Goal: Task Accomplishment & Management: Use online tool/utility

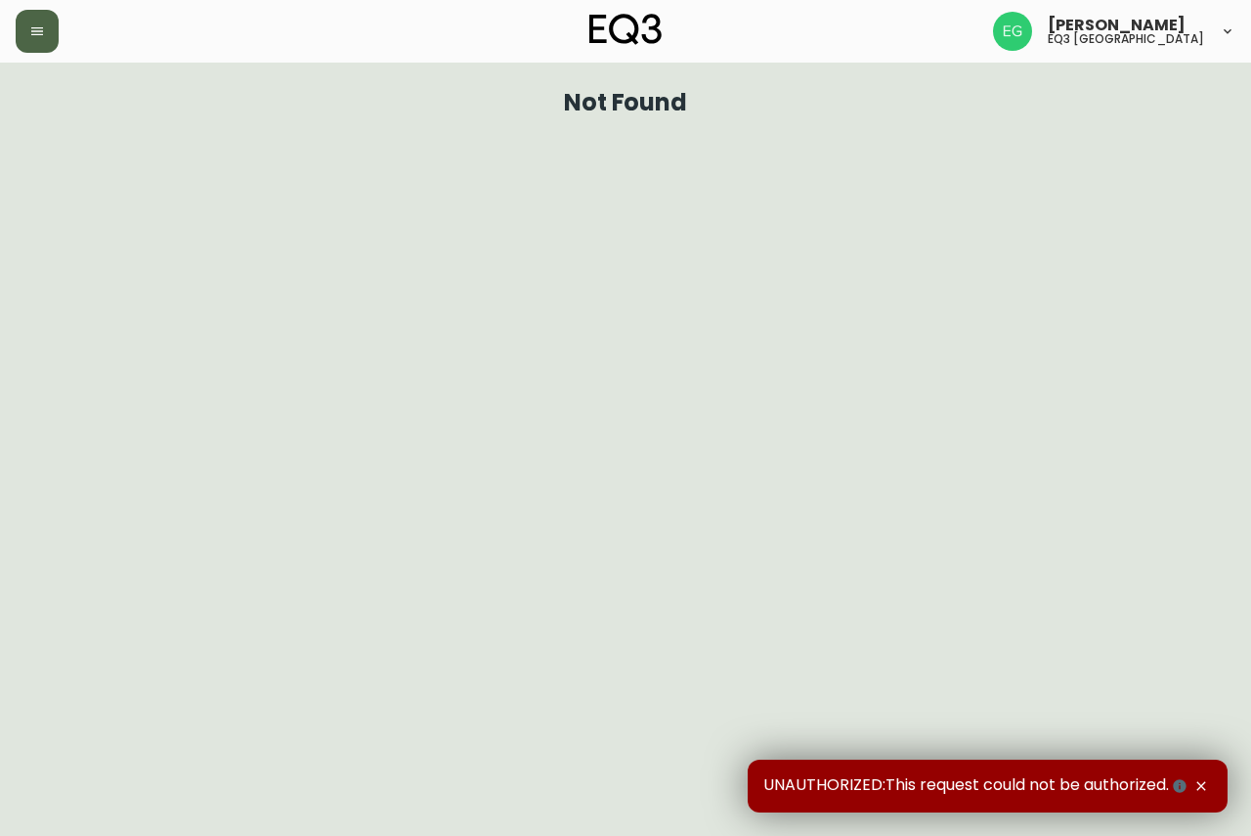
click at [36, 35] on icon "button" at bounding box center [37, 31] width 12 height 8
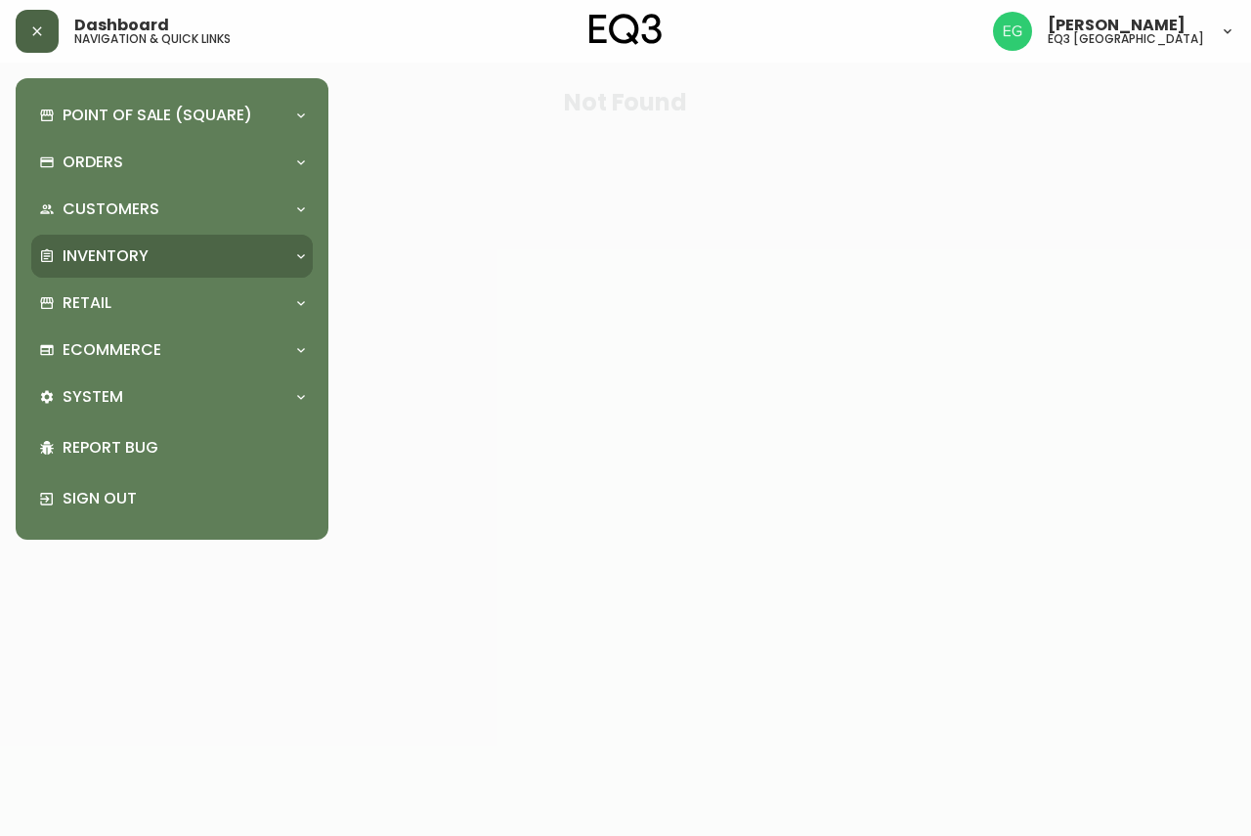
click at [153, 259] on div "Inventory" at bounding box center [162, 256] width 246 height 22
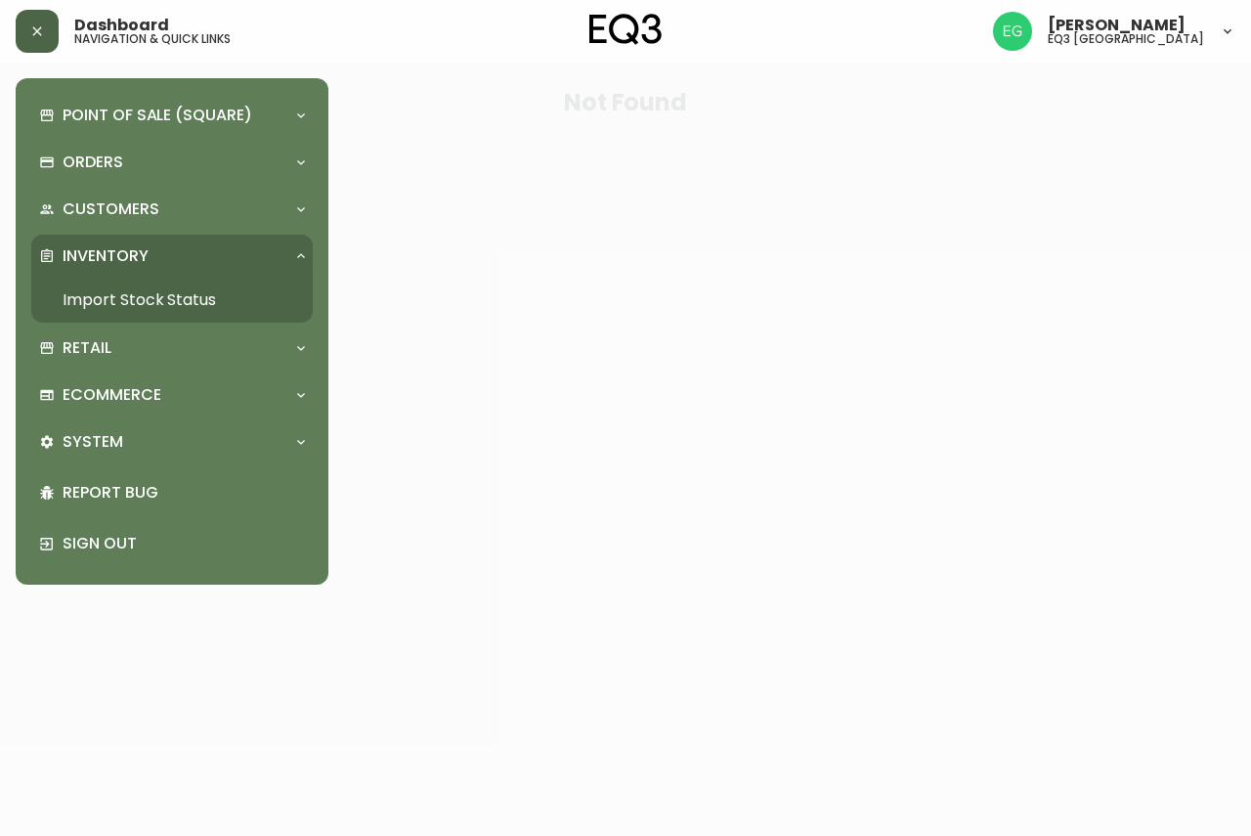
click at [119, 296] on link "Import Stock Status" at bounding box center [172, 300] width 282 height 45
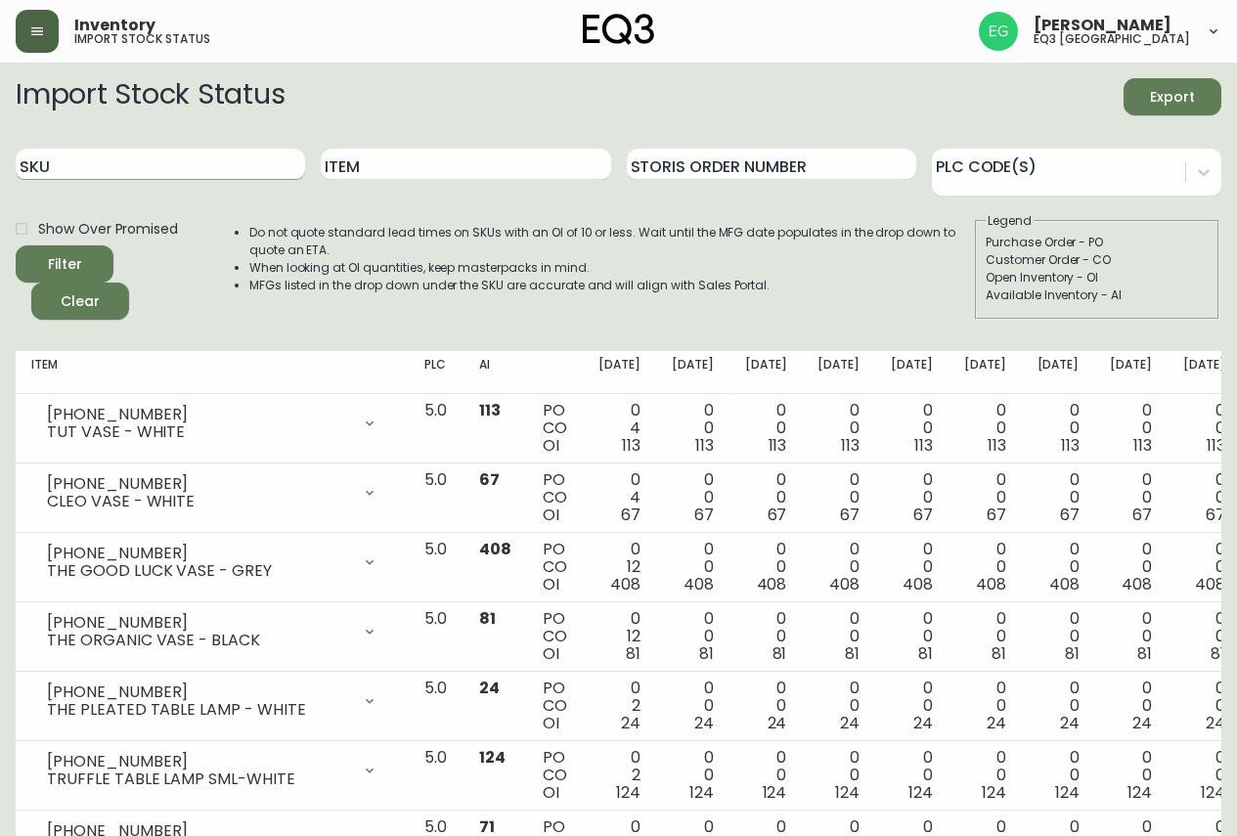
click at [231, 162] on input "SKU" at bounding box center [160, 164] width 289 height 31
click at [16, 245] on button "Filter" at bounding box center [65, 263] width 98 height 37
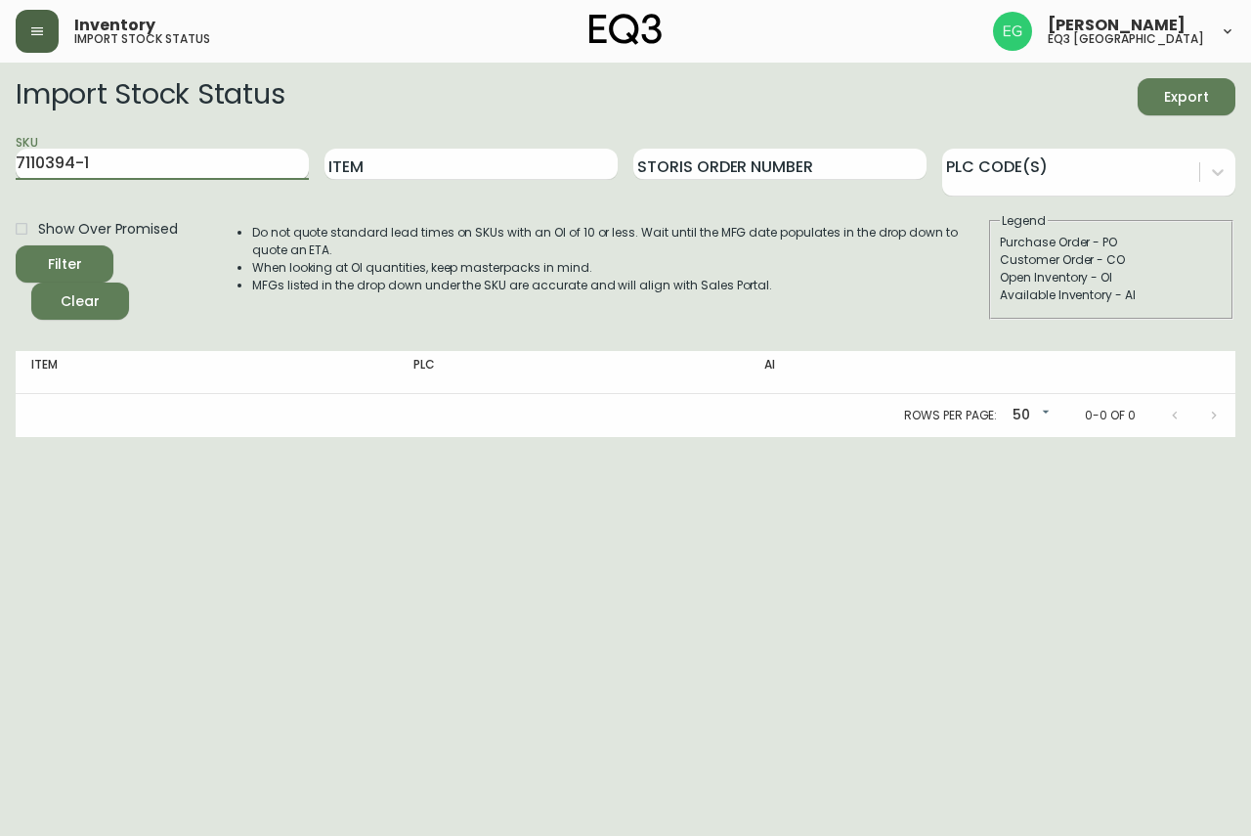
click at [42, 156] on input "7110394-1" at bounding box center [162, 164] width 293 height 31
click at [16, 245] on button "Filter" at bounding box center [65, 263] width 98 height 37
type input "[PHONE_NUMBER]"
click at [16, 245] on button "Filter" at bounding box center [65, 263] width 98 height 37
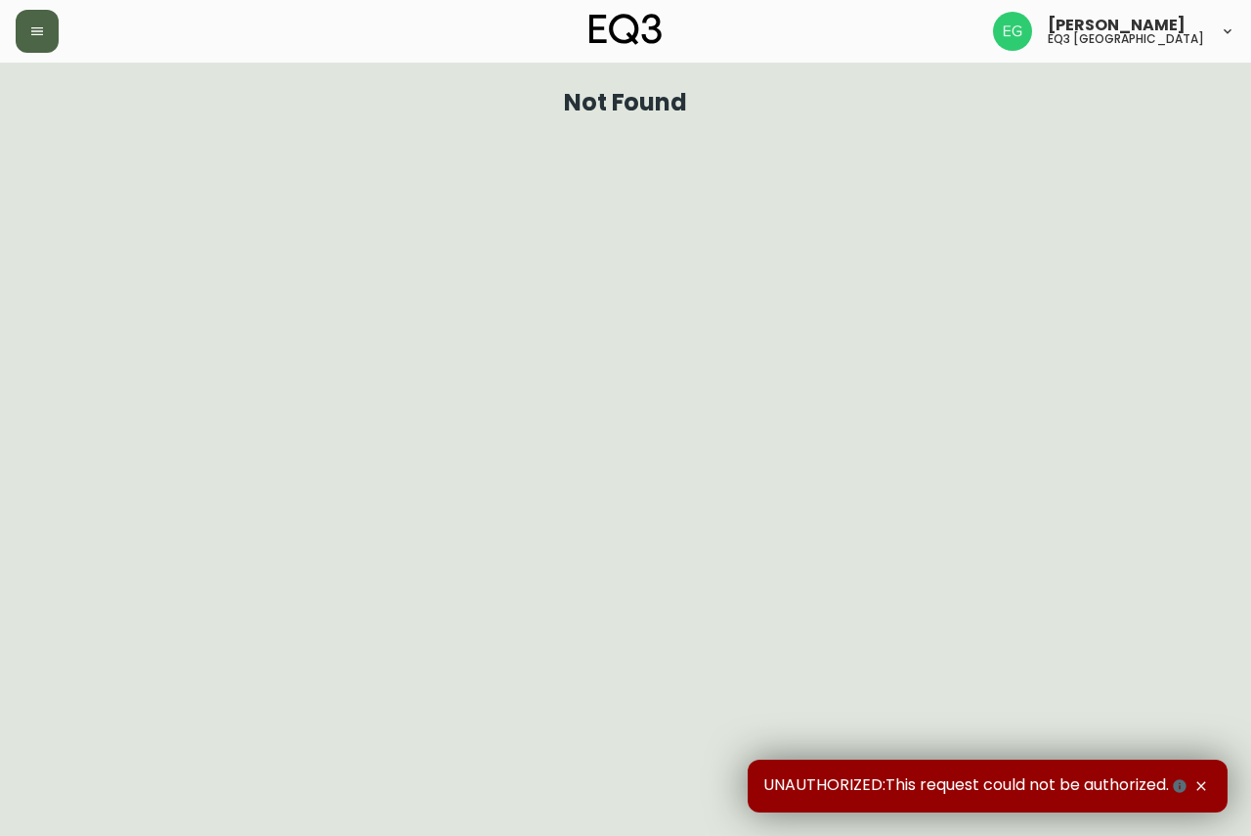
click at [31, 34] on icon "button" at bounding box center [37, 31] width 12 height 8
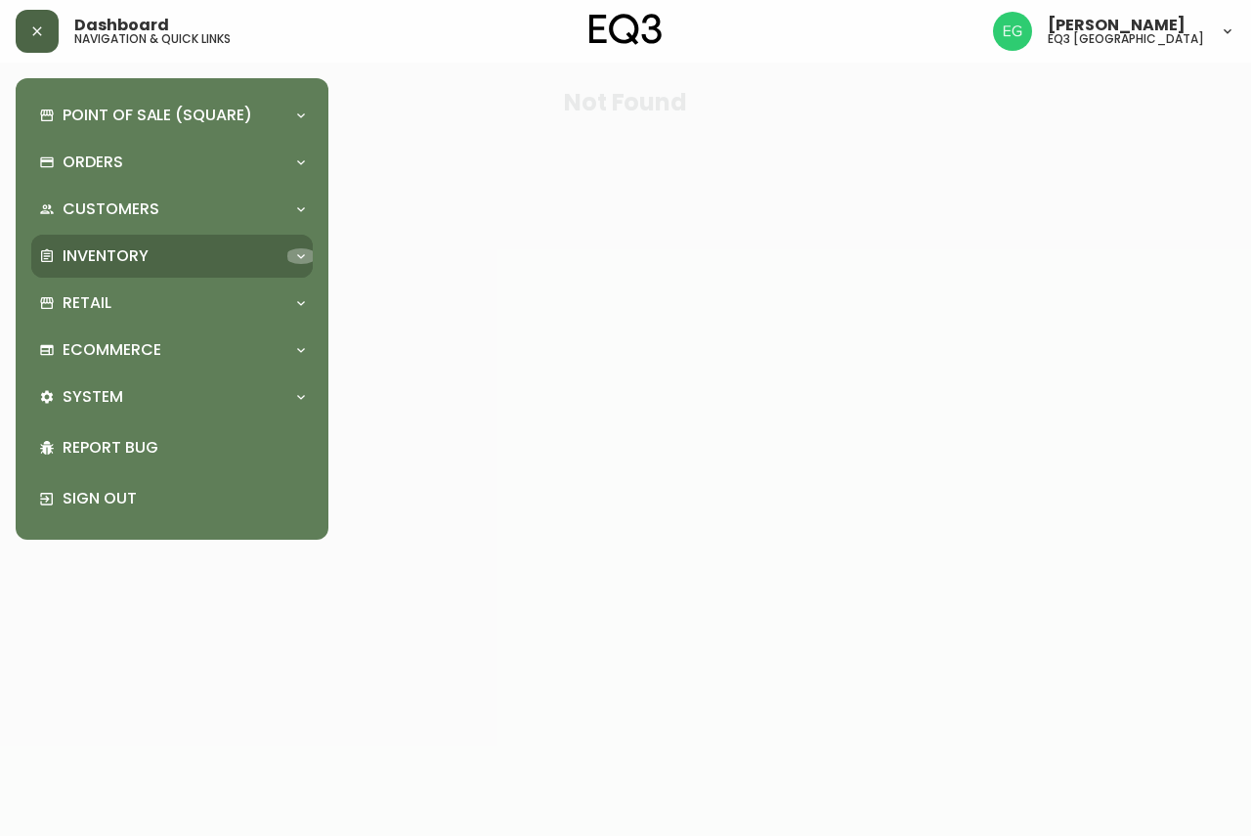
click at [309, 258] on div at bounding box center [300, 256] width 31 height 16
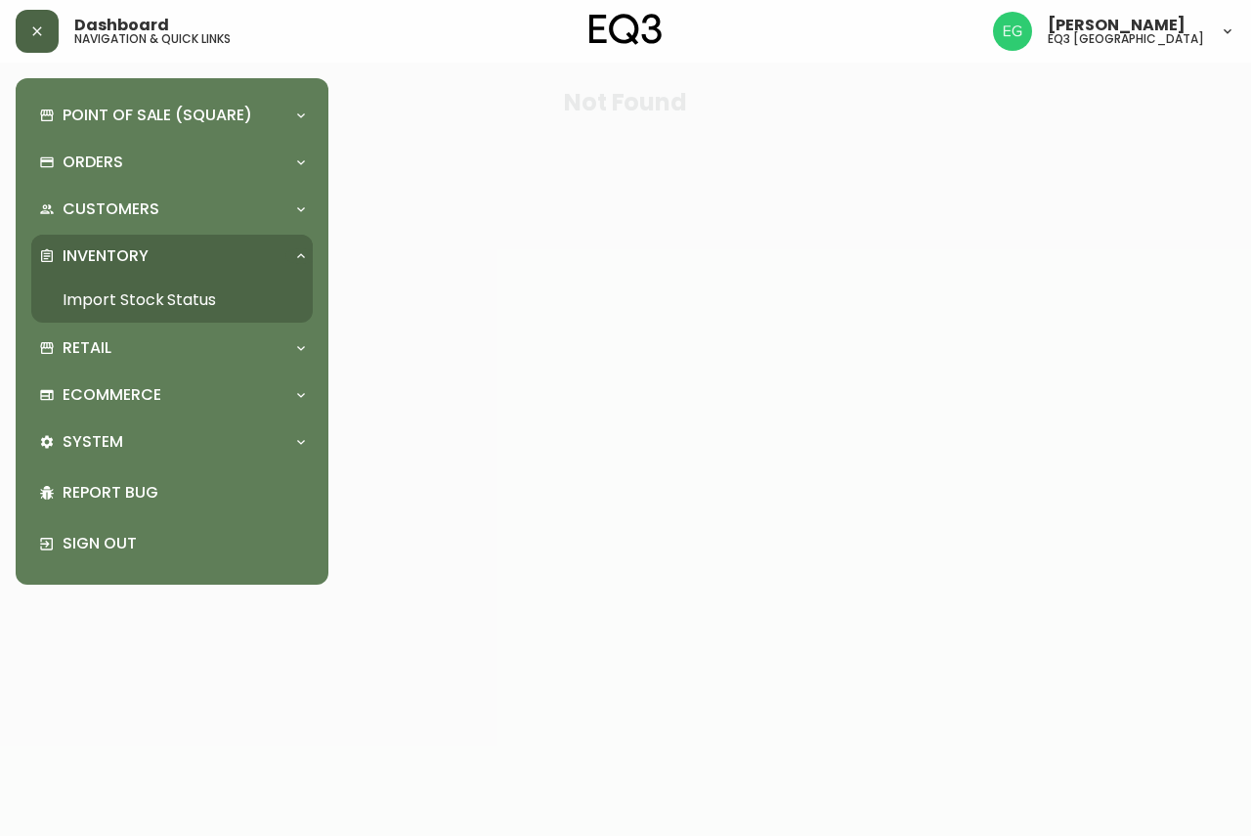
click at [149, 298] on link "Import Stock Status" at bounding box center [172, 300] width 282 height 45
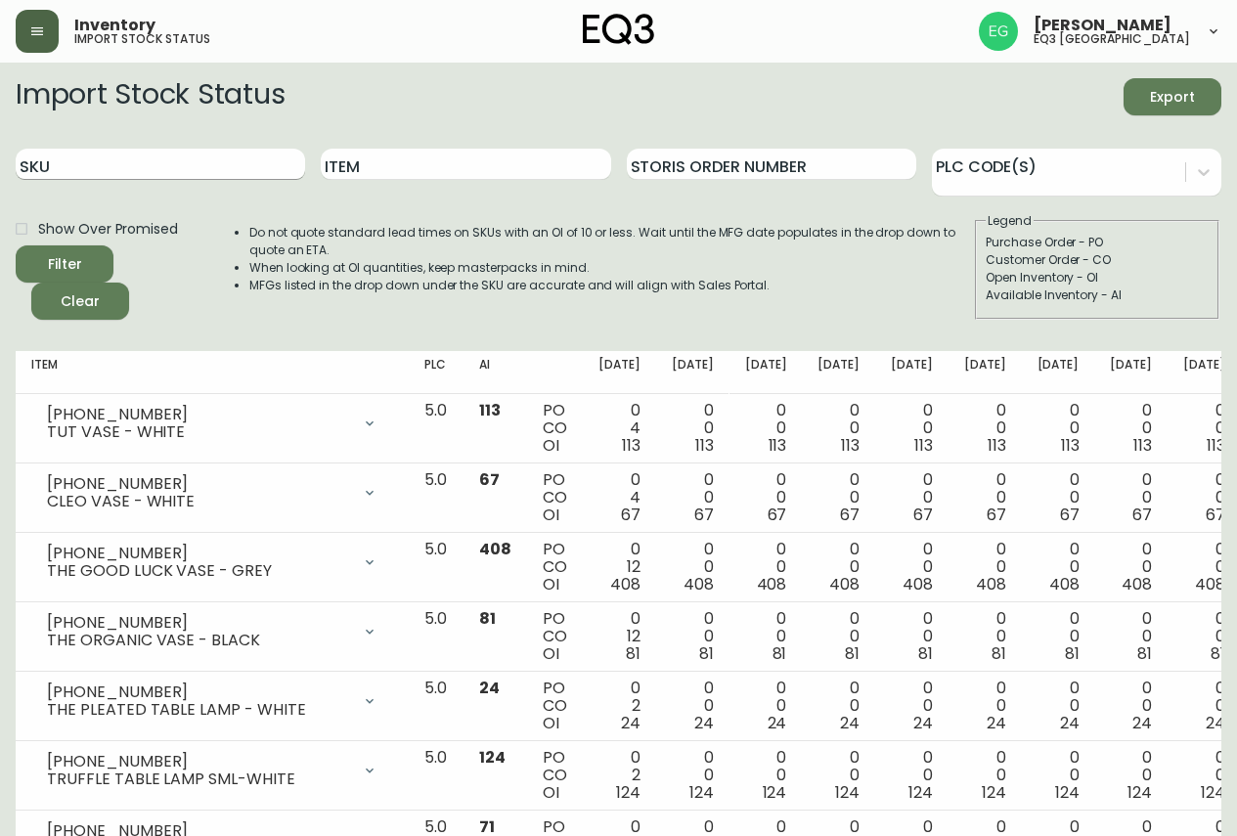
click at [121, 161] on input "SKU" at bounding box center [160, 164] width 289 height 31
paste input "[PHONE_NUMBER]"
type input "[PHONE_NUMBER]"
click at [16, 245] on button "Filter" at bounding box center [65, 263] width 98 height 37
